Goal: Ask a question

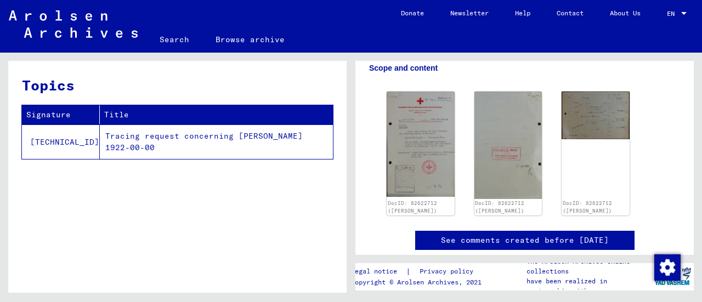
scroll to position [201, 0]
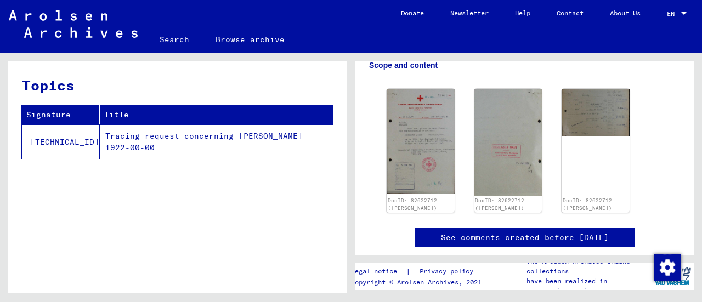
click at [423, 162] on img at bounding box center [421, 141] width 68 height 105
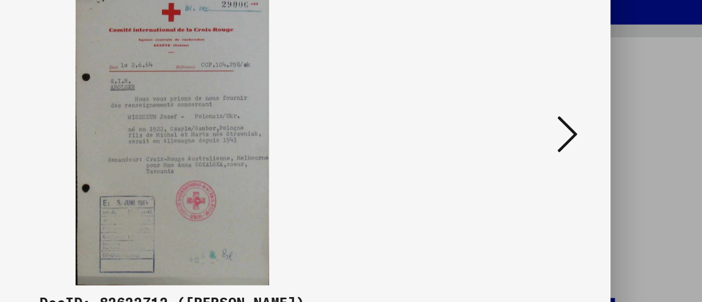
click at [604, 131] on icon at bounding box center [604, 123] width 13 height 26
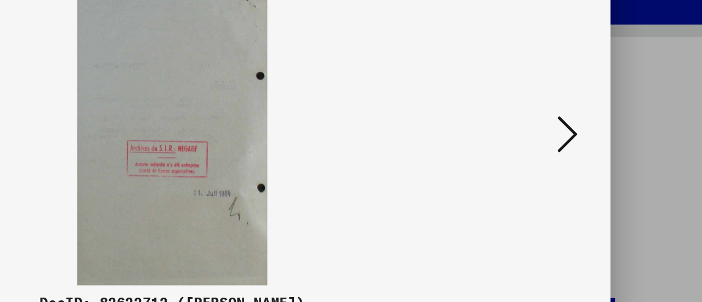
click at [609, 135] on icon at bounding box center [604, 123] width 13 height 26
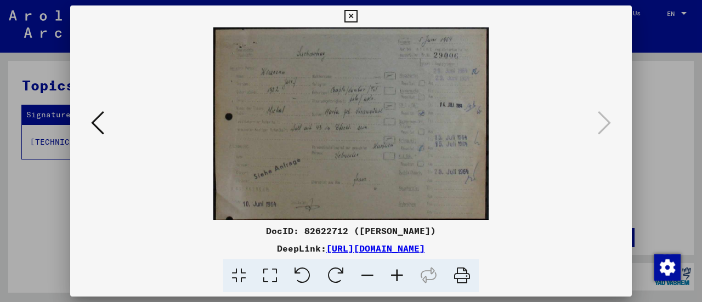
click at [352, 18] on icon at bounding box center [350, 16] width 13 height 13
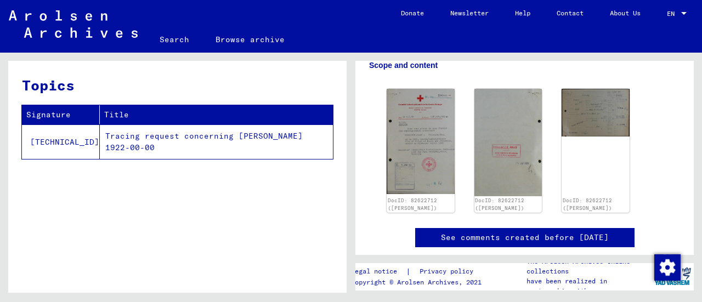
click at [506, 15] on link "Help" at bounding box center [523, 13] width 42 height 26
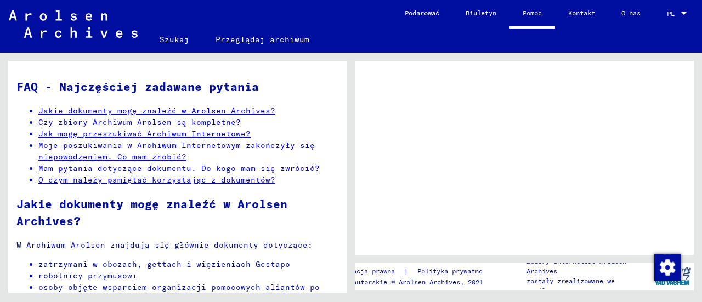
click at [286, 173] on font "Mam pytania dotyczące dokumentu. Do kogo mam się zwrócić?" at bounding box center [178, 168] width 281 height 10
